Goal: Task Accomplishment & Management: Use online tool/utility

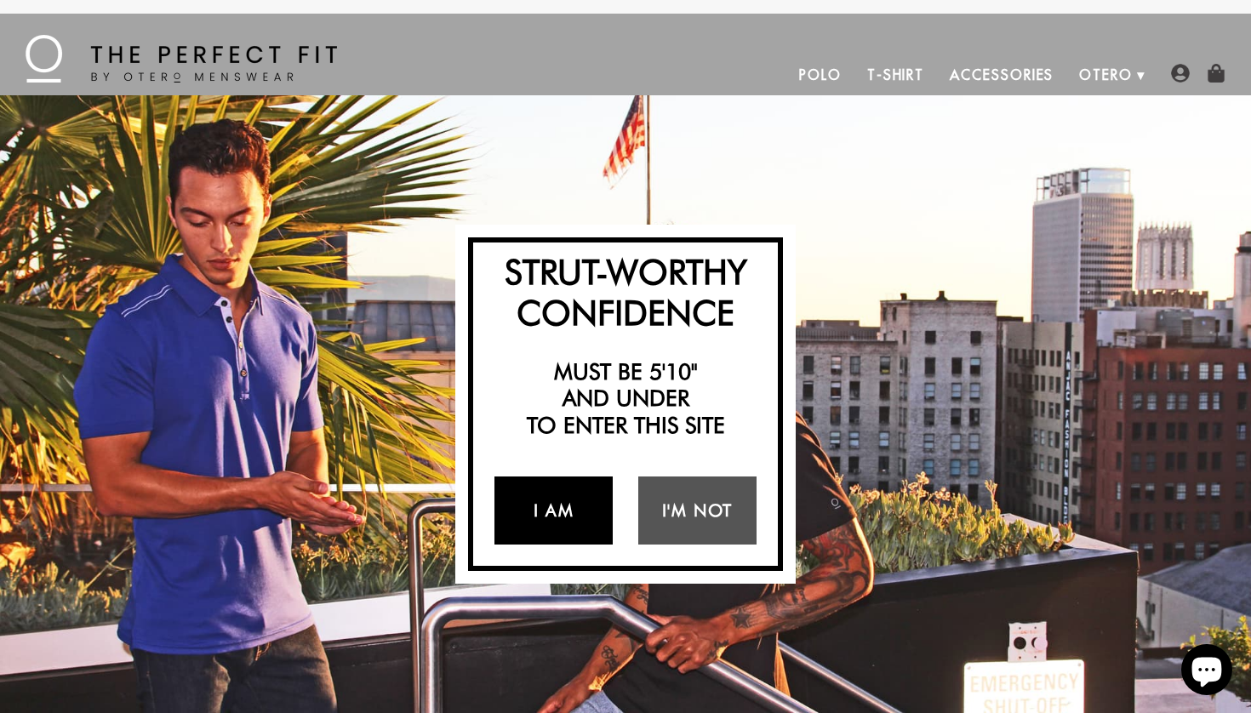
click at [581, 511] on link "I Am" at bounding box center [553, 511] width 118 height 68
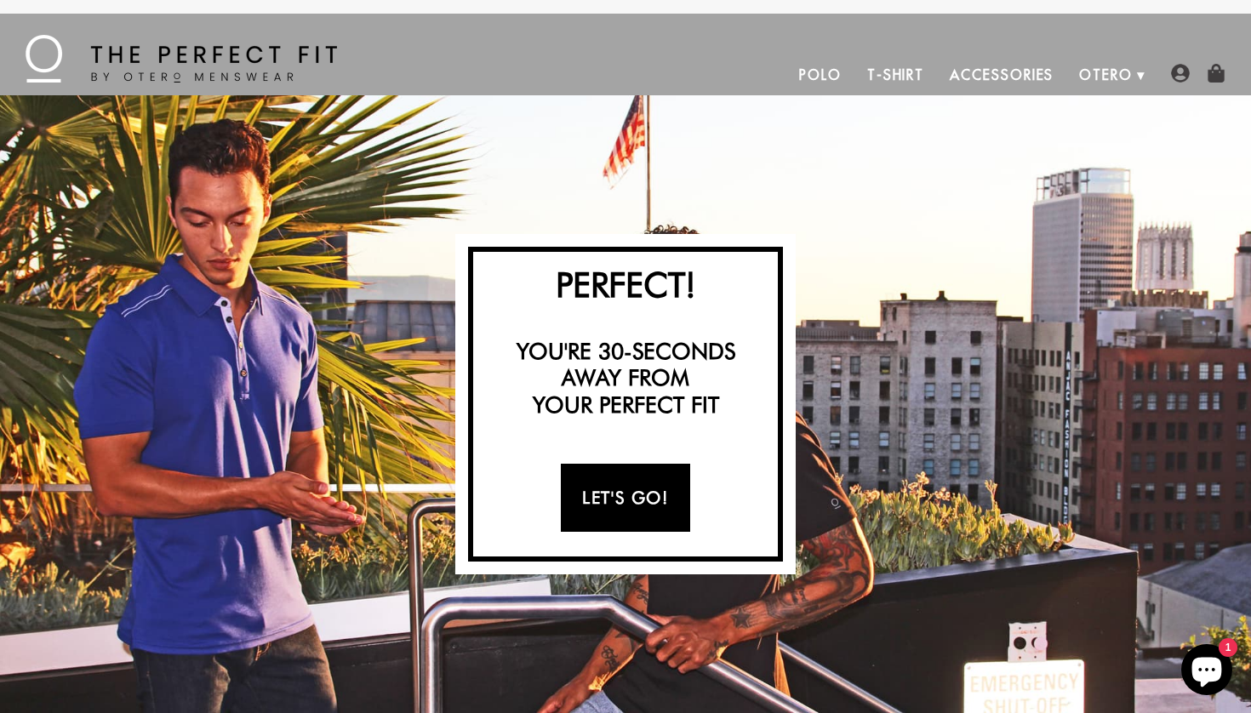
click at [643, 508] on link "Let's Go!" at bounding box center [625, 498] width 129 height 68
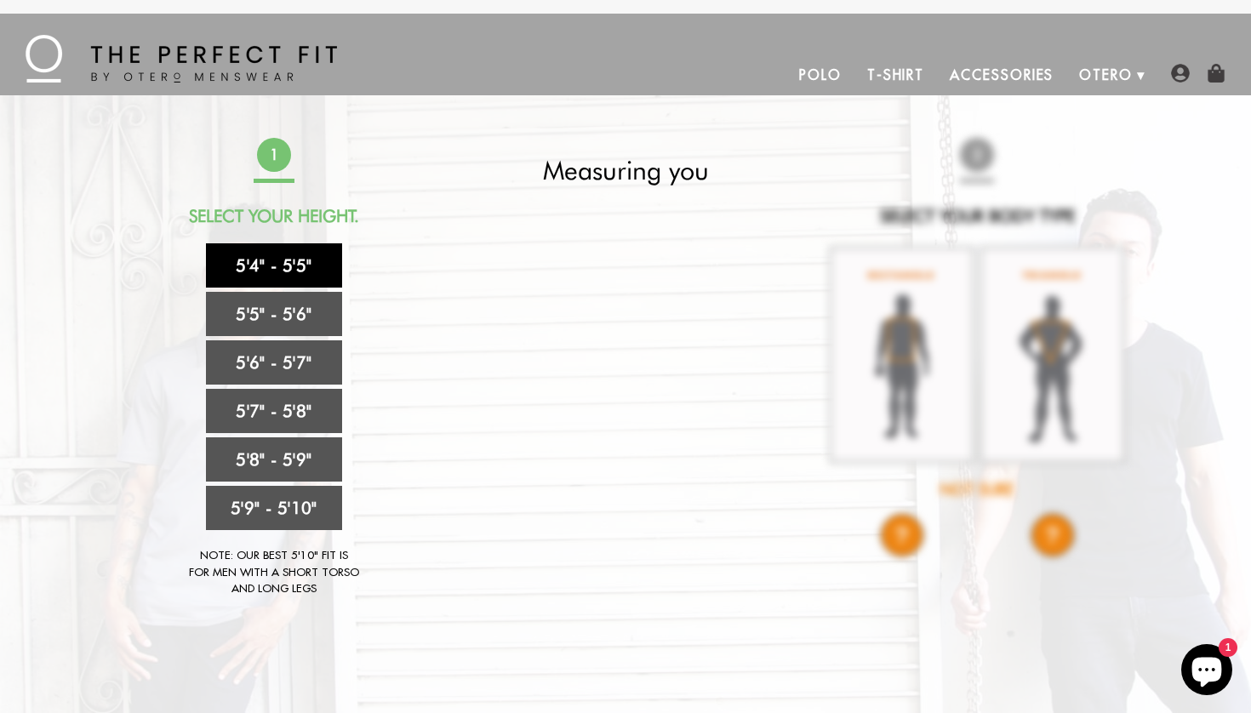
click at [310, 267] on link "5'4" - 5'5"" at bounding box center [274, 265] width 136 height 44
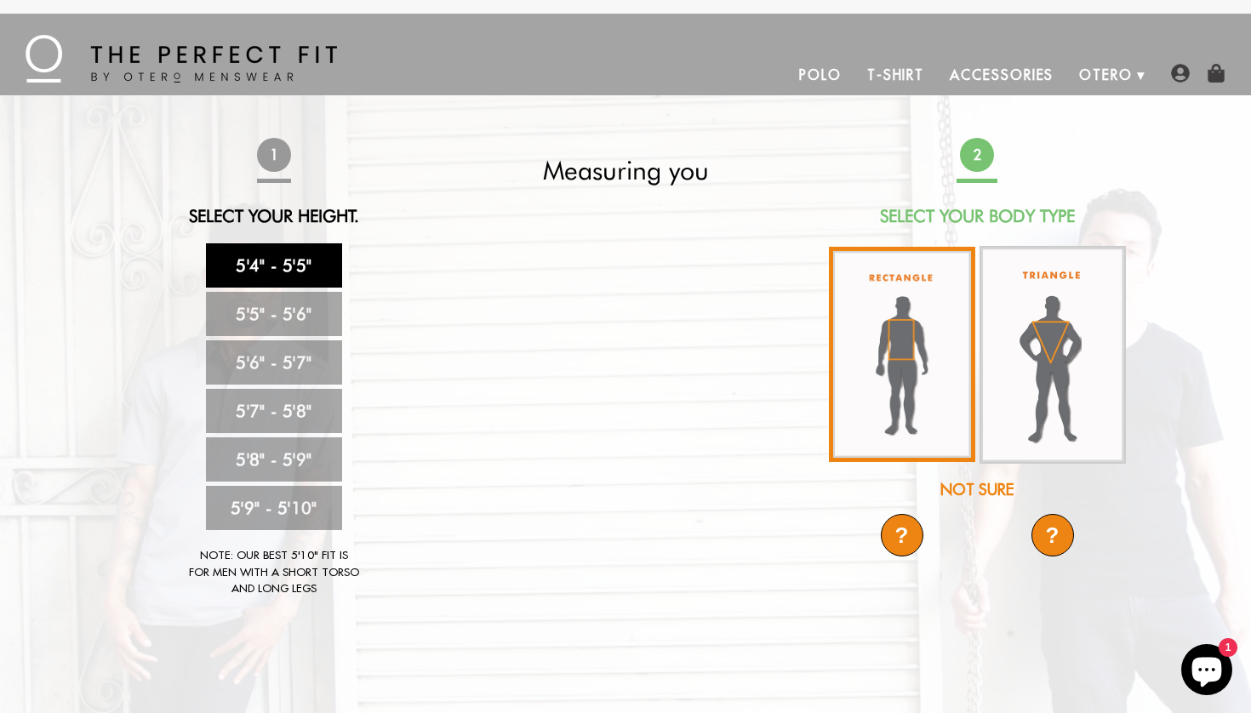
click at [889, 342] on img at bounding box center [902, 354] width 146 height 215
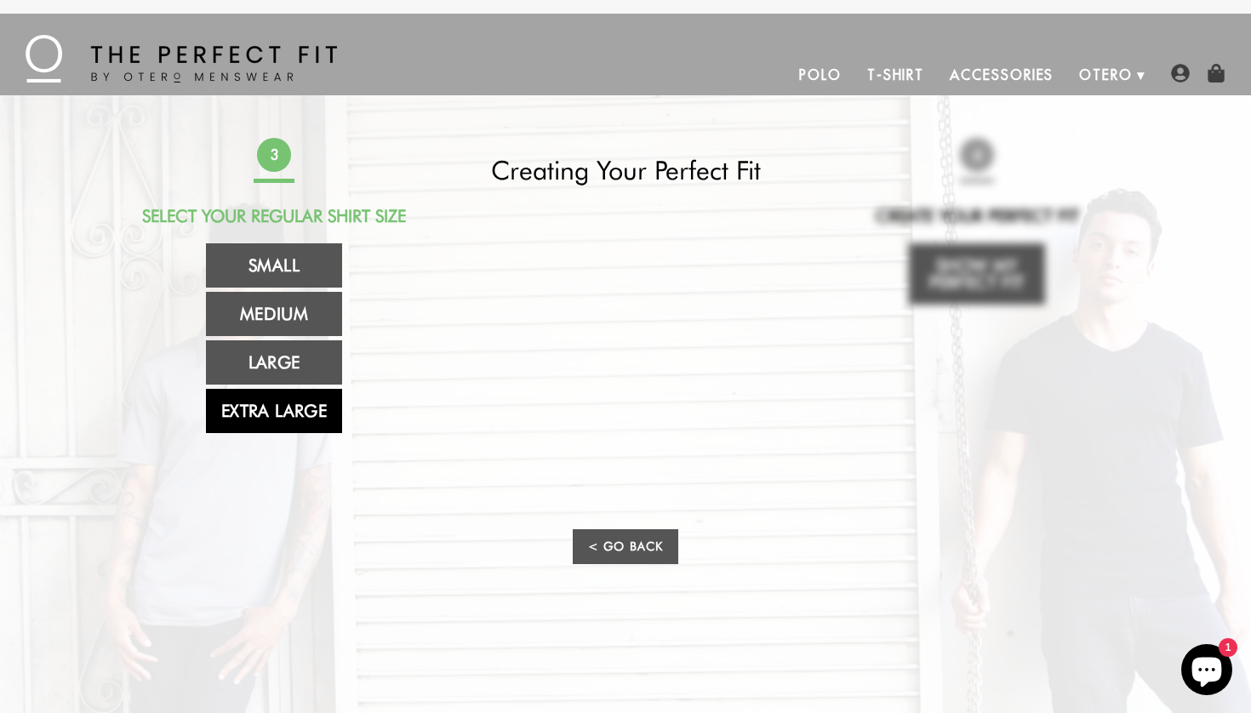
click at [296, 420] on link "Extra Large" at bounding box center [274, 411] width 136 height 44
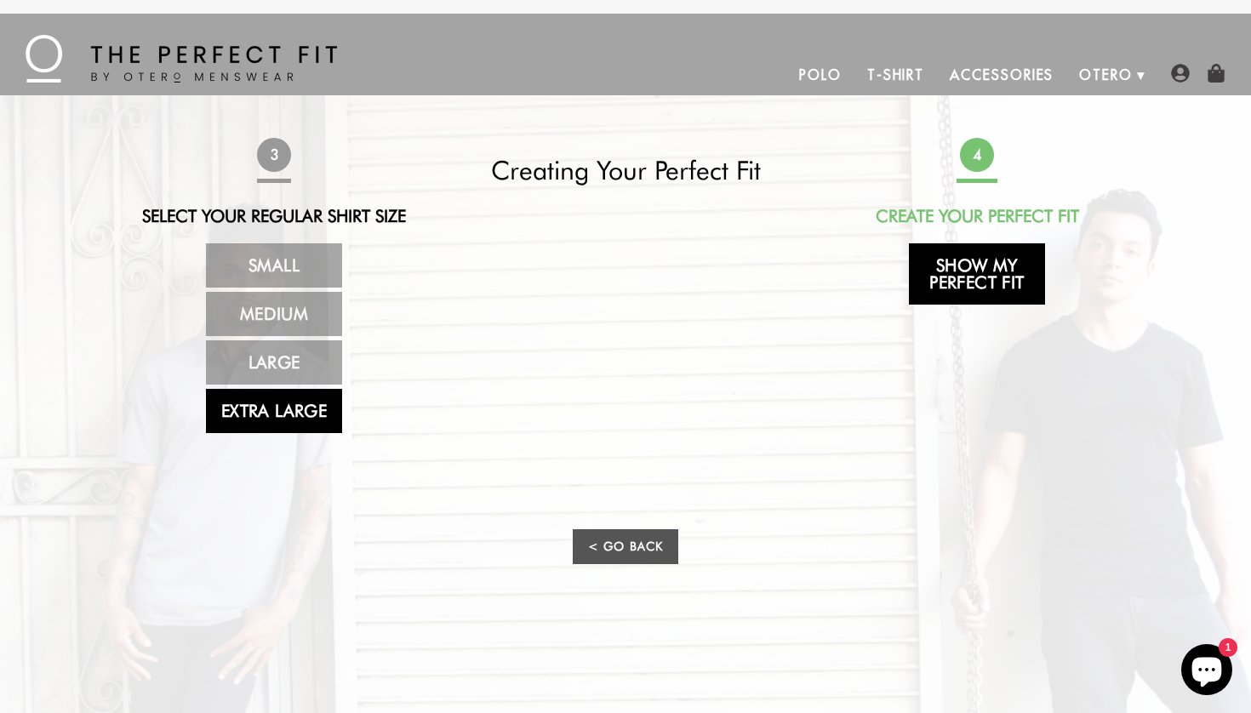
click at [947, 268] on link "Show My Perfect Fit" at bounding box center [977, 273] width 136 height 61
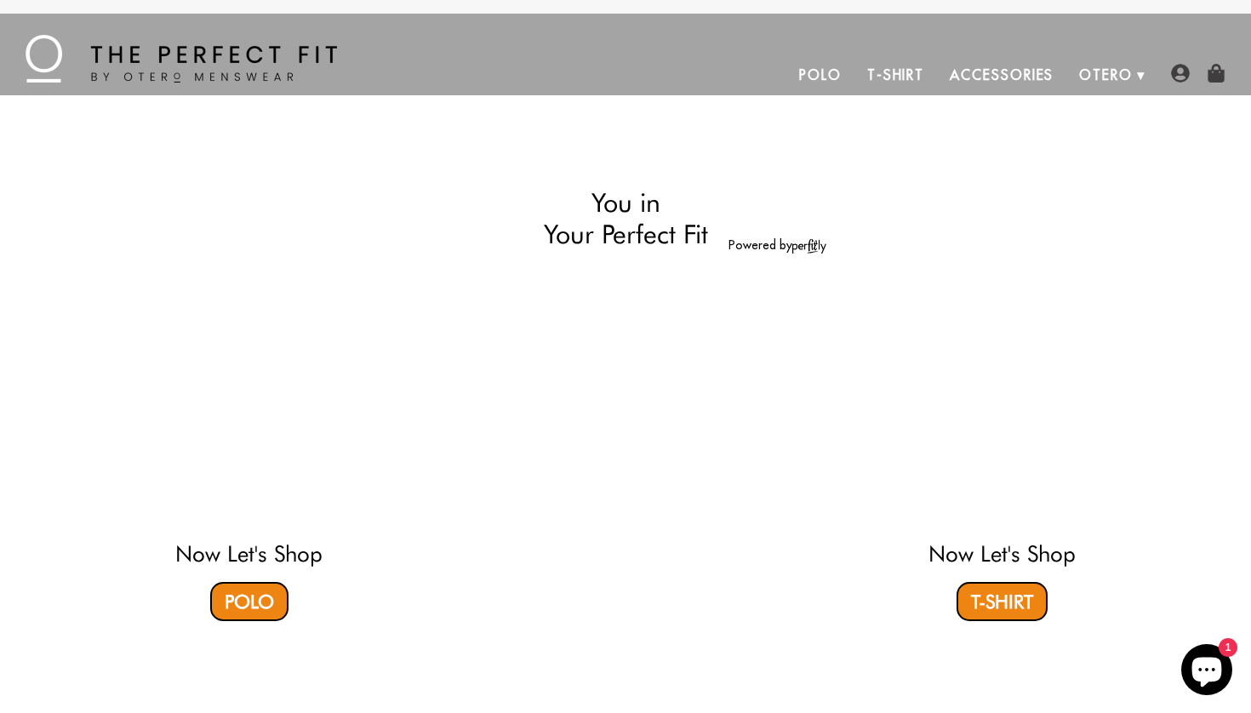
select select "XL"
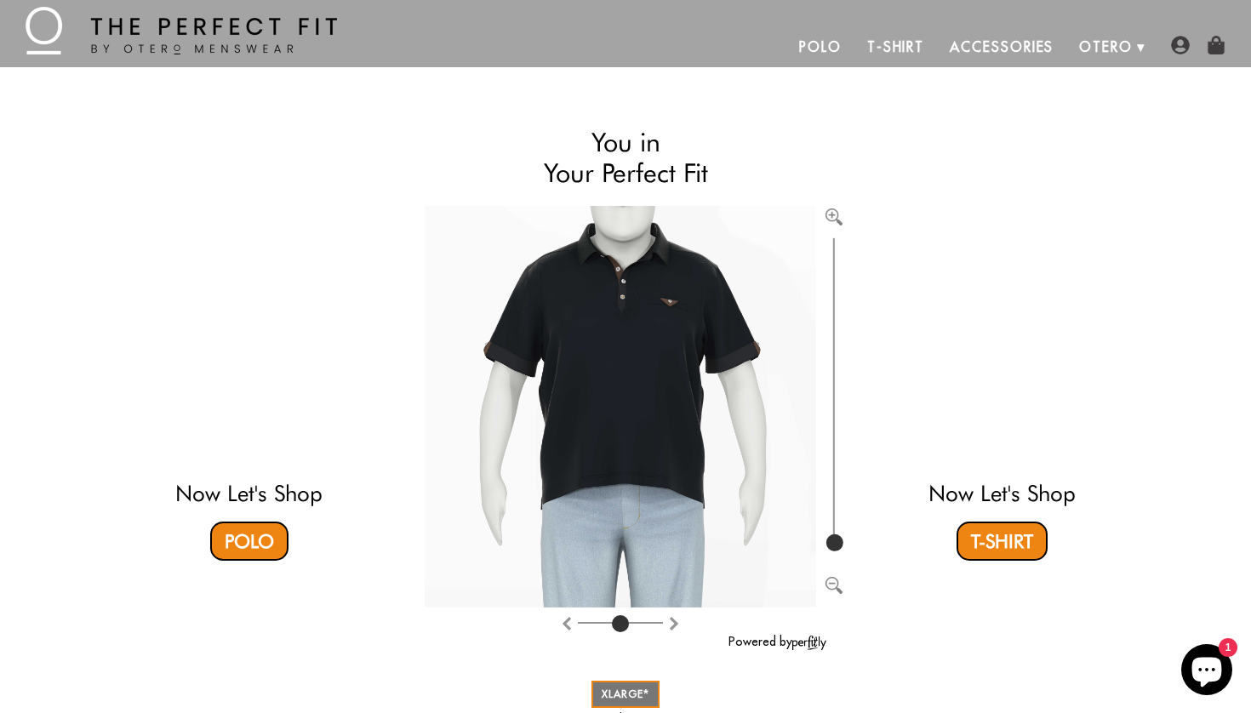
scroll to position [10, 0]
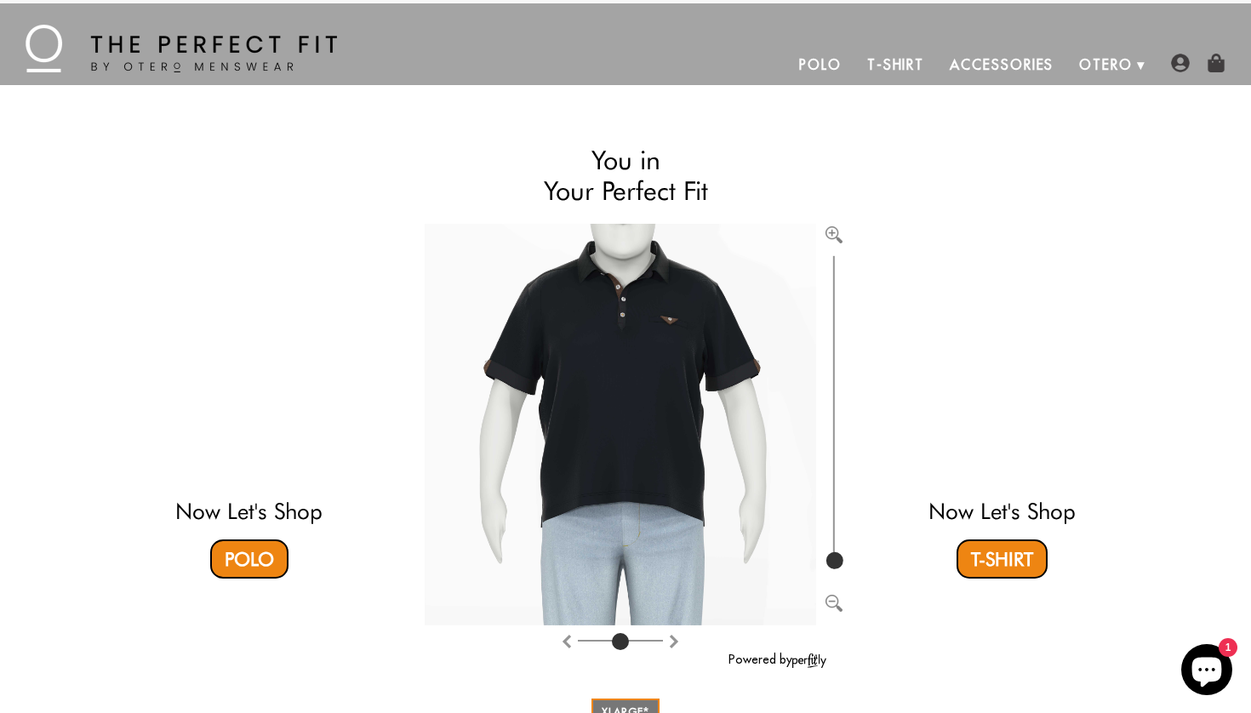
click at [672, 637] on img "Rotate counter clockwise" at bounding box center [674, 642] width 14 height 14
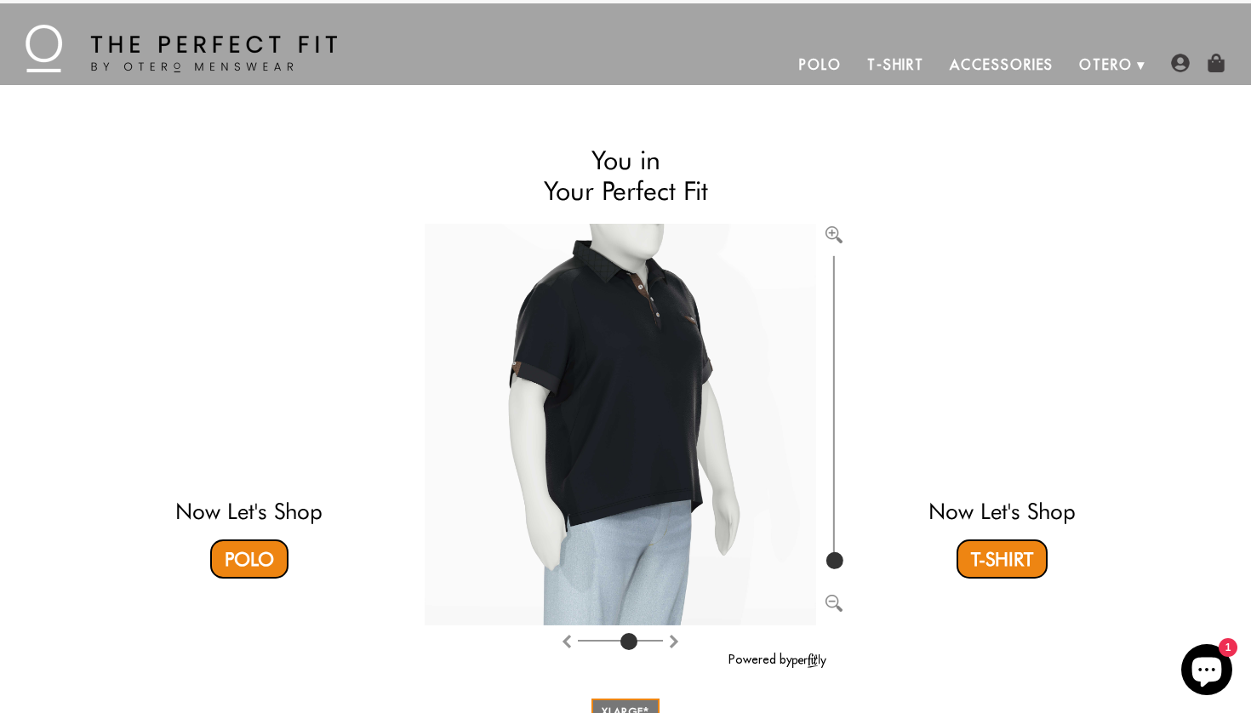
click at [672, 637] on img "Rotate counter clockwise" at bounding box center [674, 642] width 14 height 14
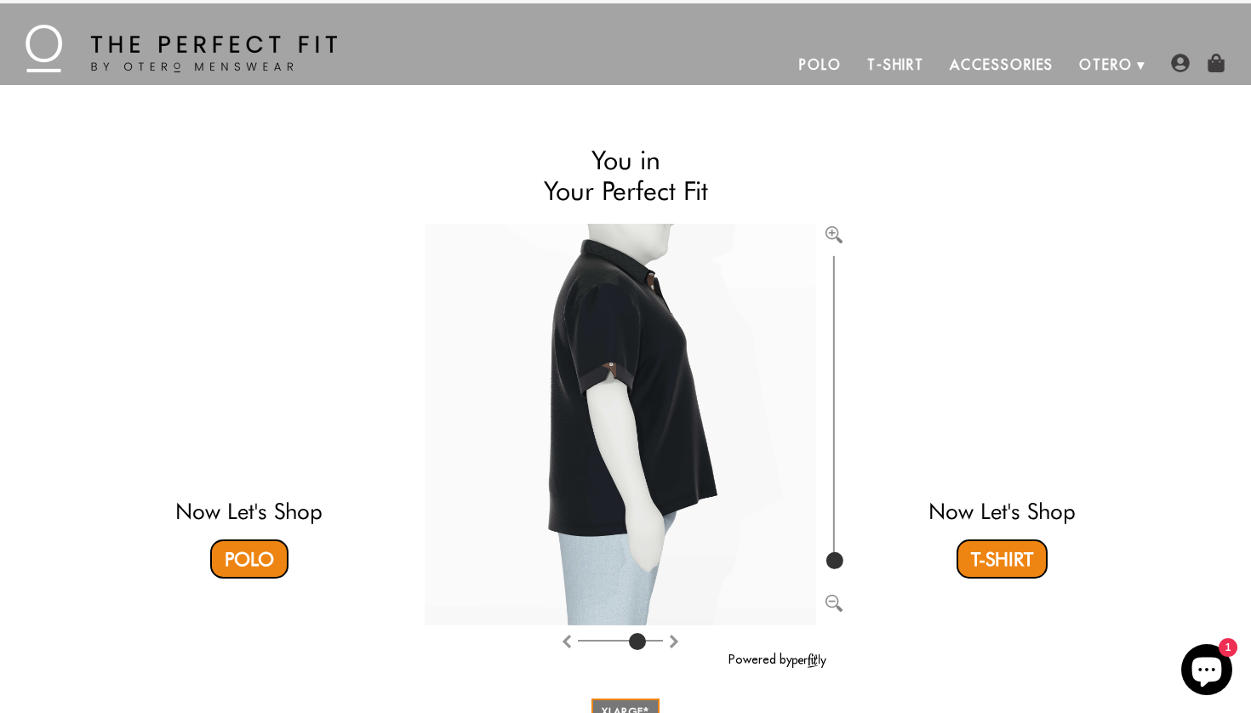
click at [672, 637] on img "Rotate counter clockwise" at bounding box center [674, 642] width 14 height 14
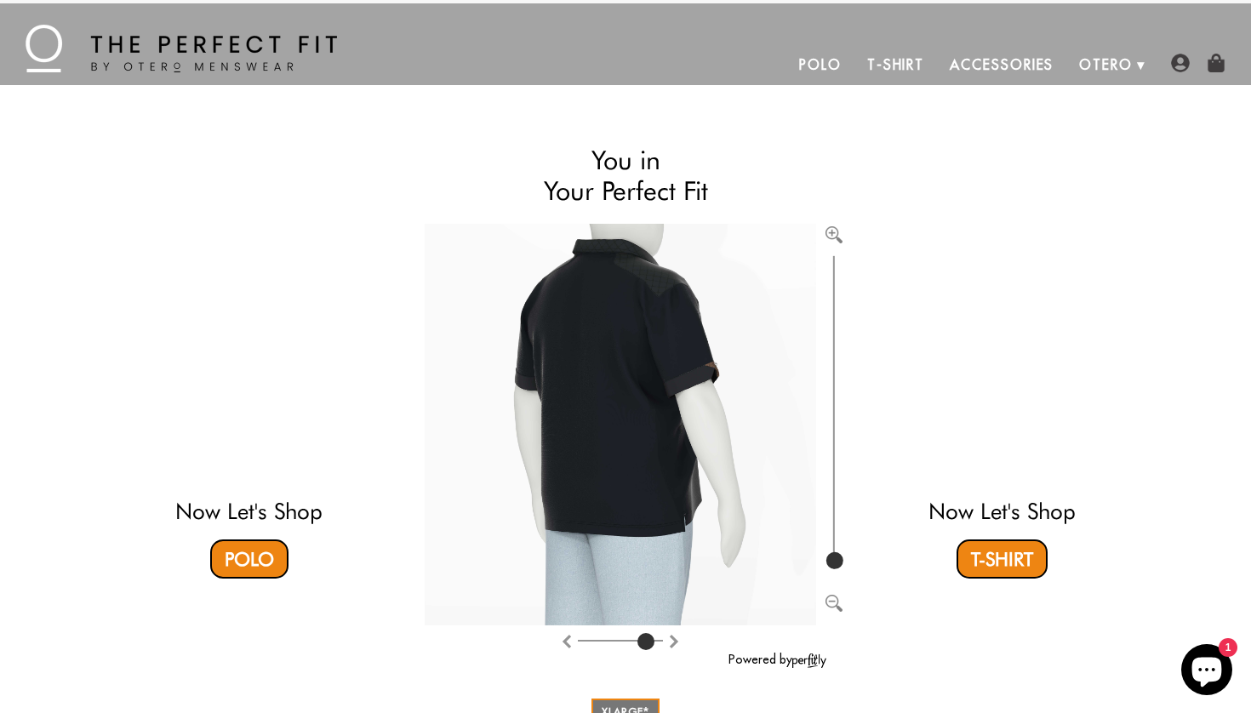
click at [568, 644] on img "Rotate clockwise" at bounding box center [567, 642] width 14 height 14
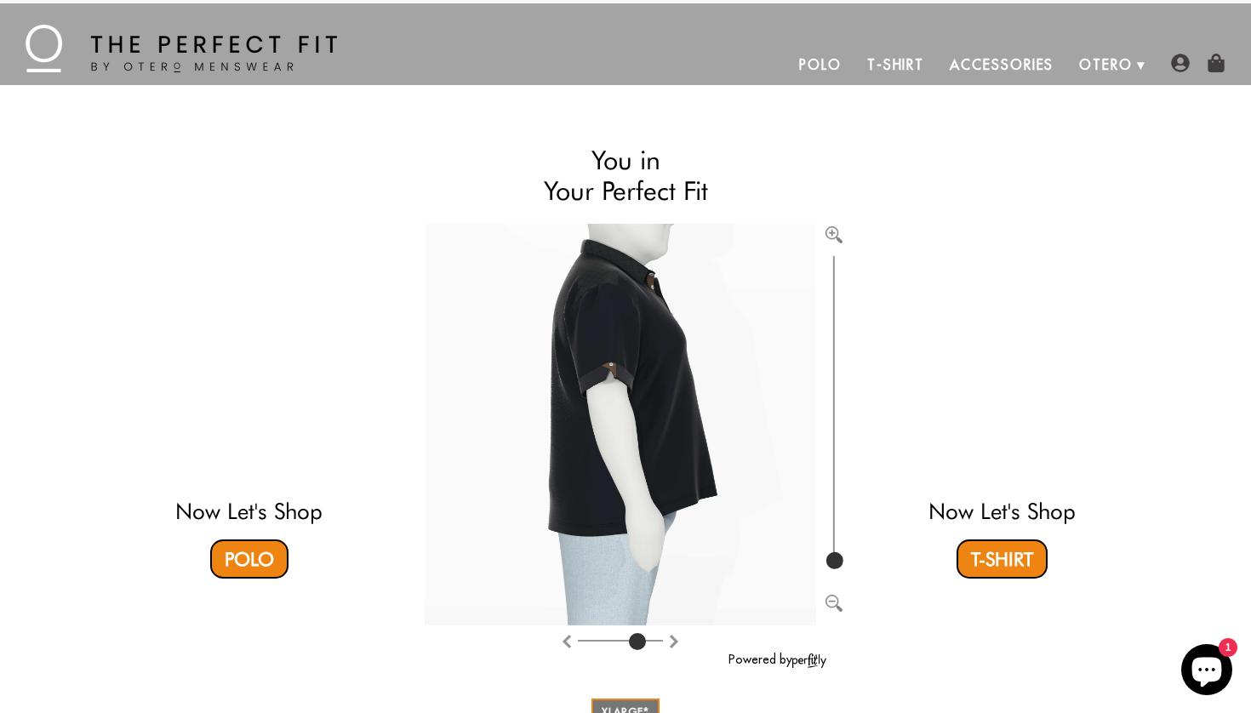
click at [568, 644] on img "Rotate clockwise" at bounding box center [567, 642] width 14 height 14
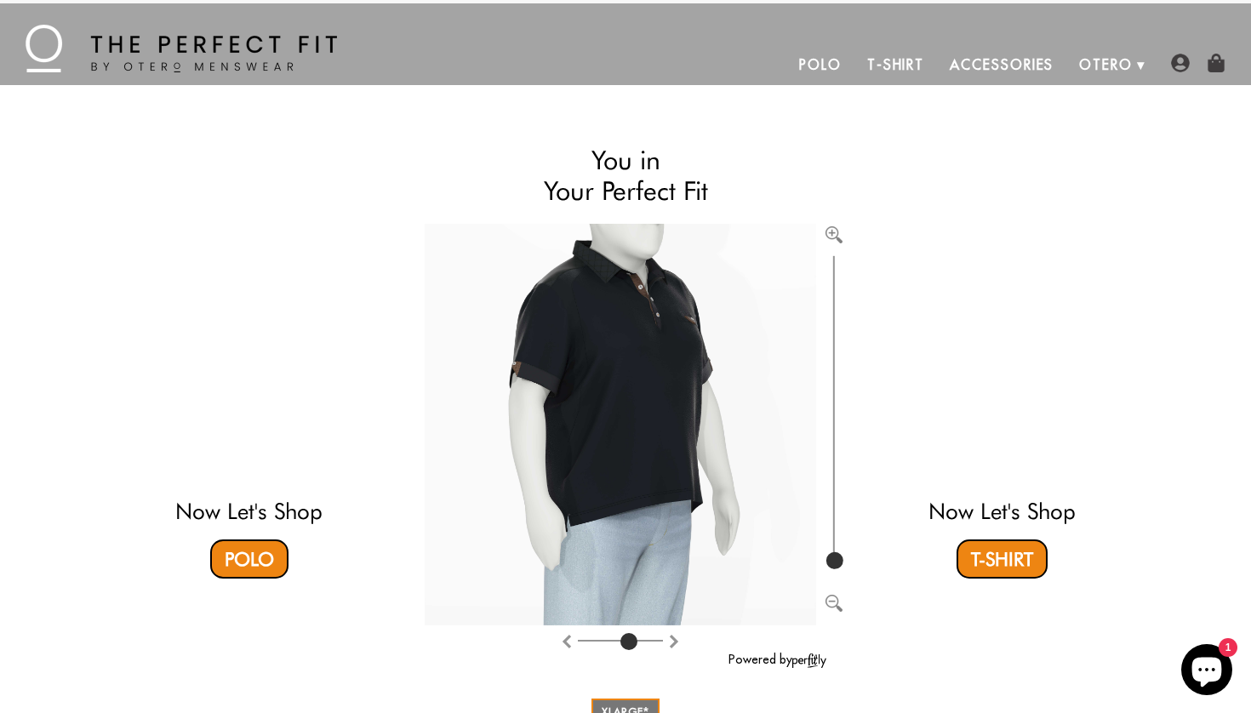
click at [568, 644] on img "Rotate clockwise" at bounding box center [567, 642] width 14 height 14
type input "4"
